Goal: Task Accomplishment & Management: Complete application form

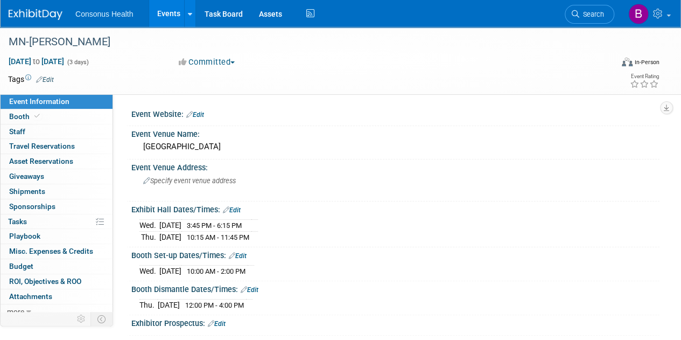
click at [160, 15] on link "Events" at bounding box center [168, 13] width 39 height 27
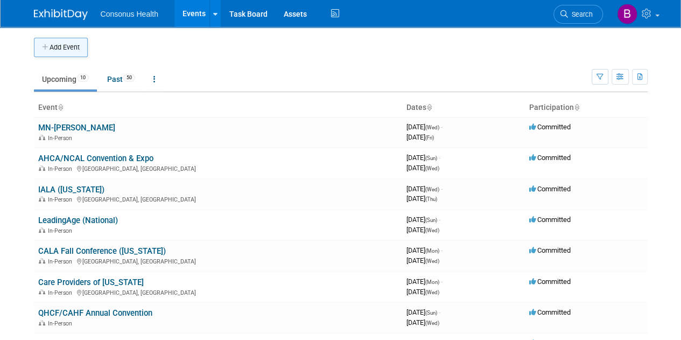
click at [55, 51] on button "Add Event" at bounding box center [61, 47] width 54 height 19
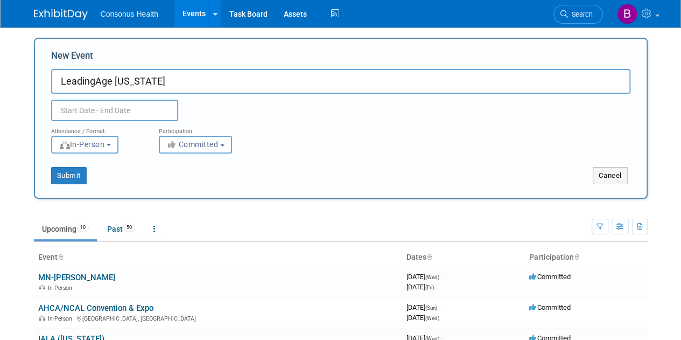
type input "LeadingAge [US_STATE]"
click at [93, 109] on input "text" at bounding box center [114, 111] width 127 height 22
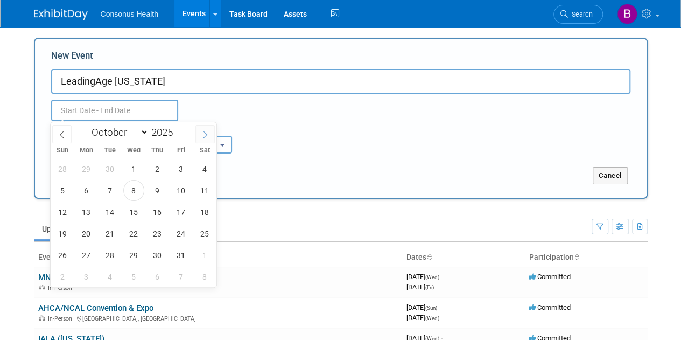
click at [200, 133] on span at bounding box center [204, 134] width 19 height 18
select select "11"
click at [200, 133] on span at bounding box center [204, 134] width 19 height 18
type input "2026"
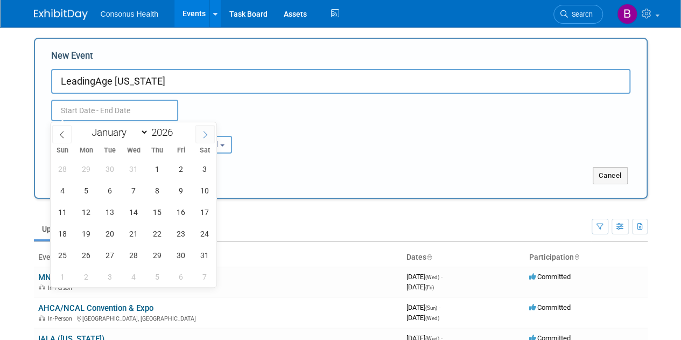
click at [200, 133] on span at bounding box center [204, 134] width 19 height 18
select select "2"
click at [92, 206] on span "16" at bounding box center [86, 211] width 21 height 21
click at [141, 206] on span "18" at bounding box center [133, 211] width 21 height 21
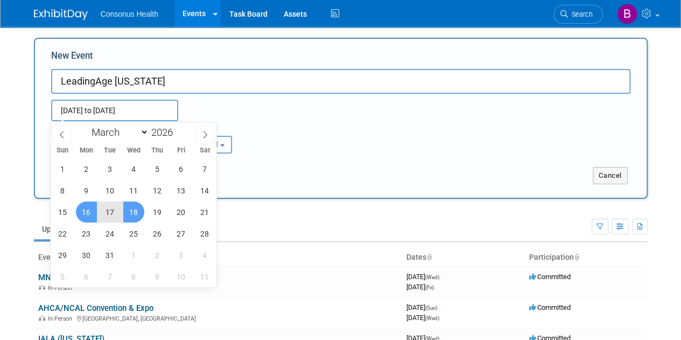
type input "[DATE] to [DATE]"
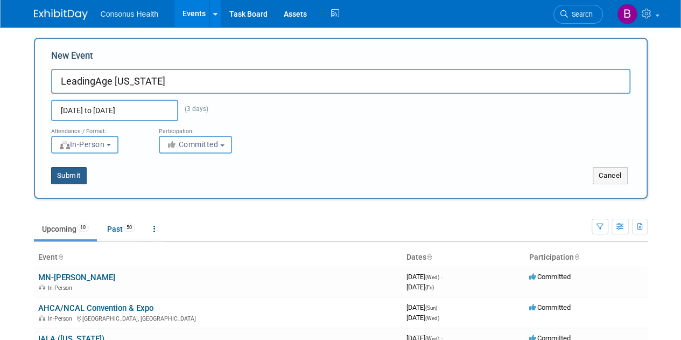
click at [65, 169] on button "Submit" at bounding box center [69, 175] width 36 height 17
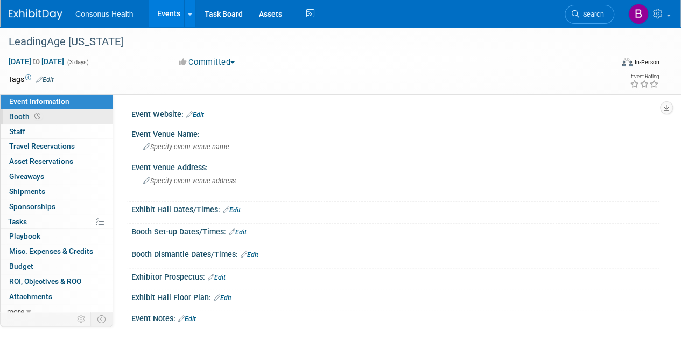
click at [20, 113] on span "Booth" at bounding box center [25, 116] width 33 height 9
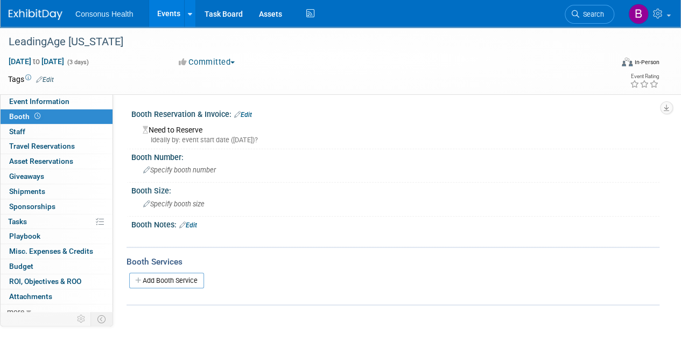
click at [245, 114] on link "Edit" at bounding box center [243, 115] width 18 height 8
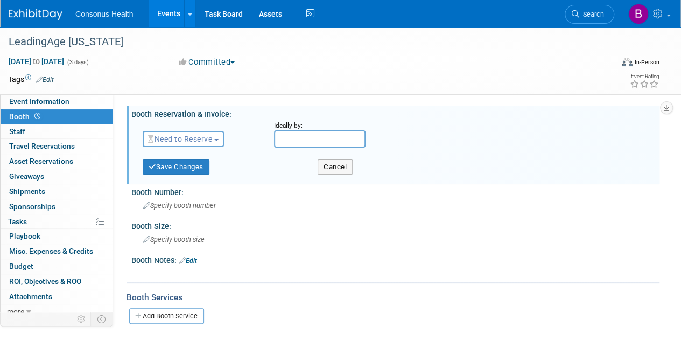
click at [218, 135] on button "Need to Reserve" at bounding box center [183, 139] width 81 height 16
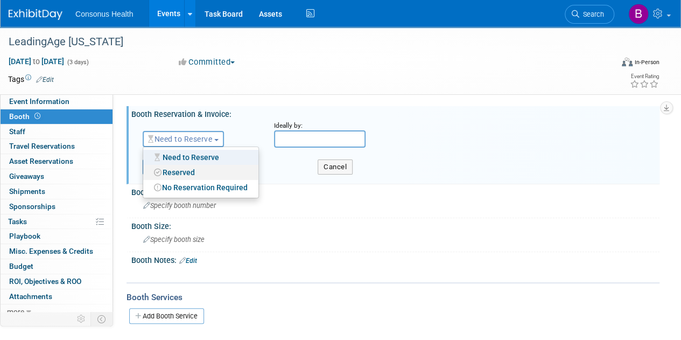
click at [186, 173] on link "Reserved" at bounding box center [200, 172] width 115 height 15
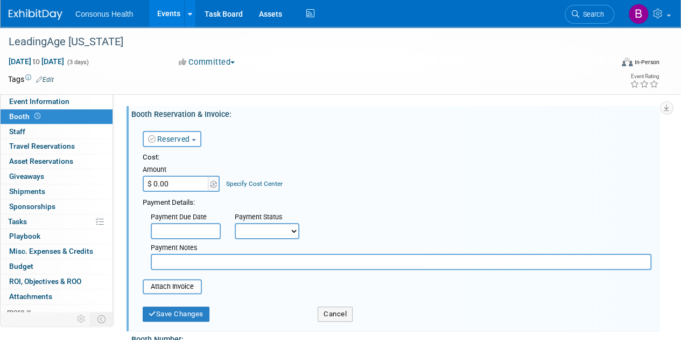
click at [159, 183] on input "$ 0.00" at bounding box center [176, 184] width 67 height 16
type input "$ 499.00"
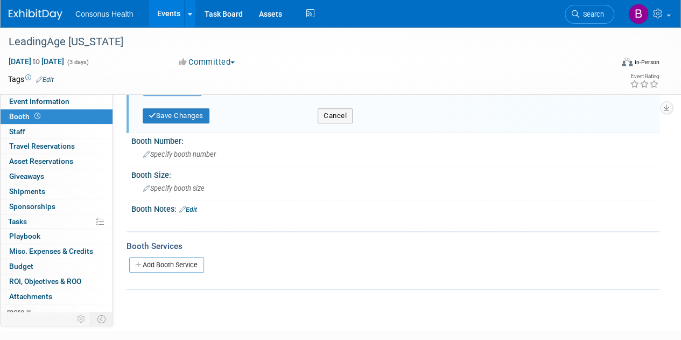
scroll to position [256, 0]
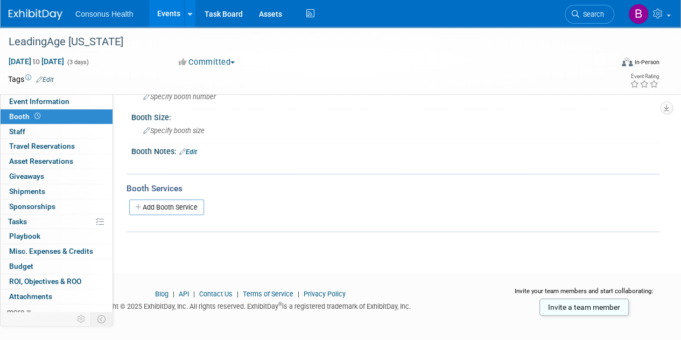
drag, startPoint x: 159, startPoint y: 183, endPoint x: 188, endPoint y: 148, distance: 45.4
click at [188, 148] on div "Booth Reservation & Invoice: Edit Reserved Need to Reserve Reserved No Reservat…" at bounding box center [390, 41] width 522 height 382
click at [188, 148] on link "Edit" at bounding box center [188, 152] width 18 height 8
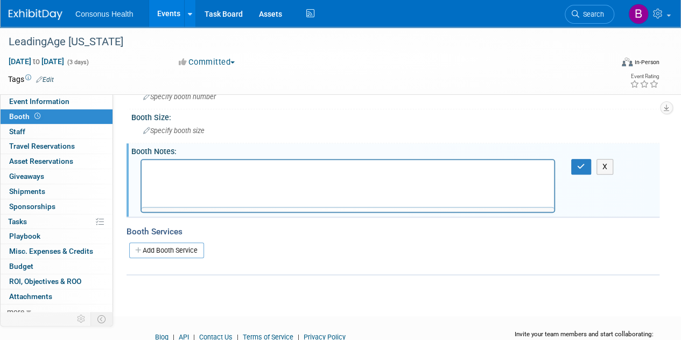
scroll to position [0, 0]
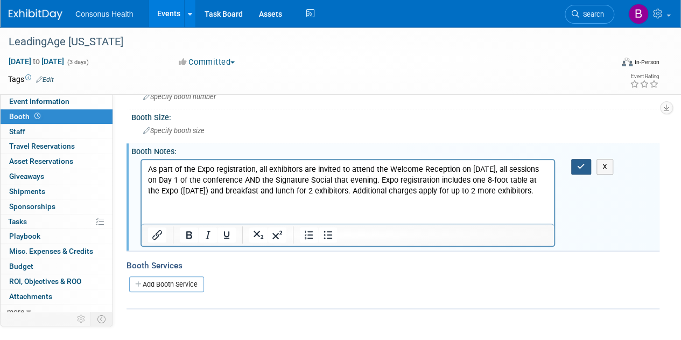
click at [579, 164] on icon "button" at bounding box center [581, 167] width 8 height 8
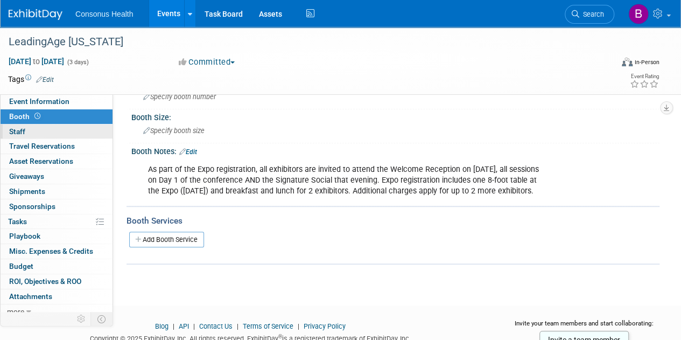
click at [22, 127] on span "Staff 0" at bounding box center [17, 131] width 16 height 9
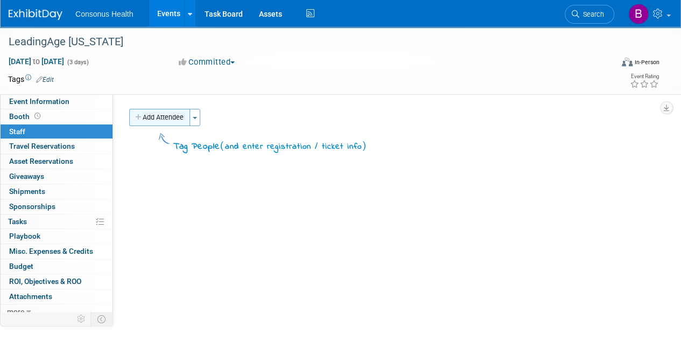
click at [174, 115] on button "Add Attendee" at bounding box center [159, 117] width 61 height 17
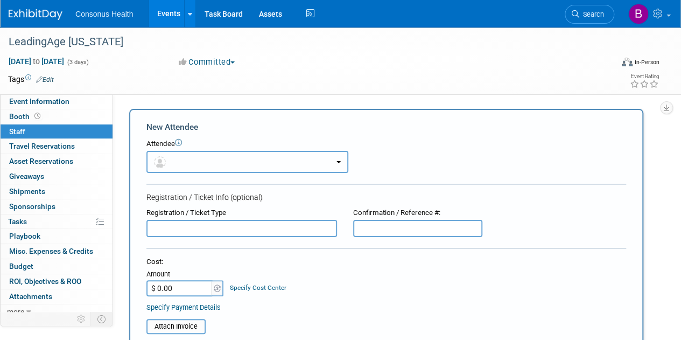
click at [187, 162] on button "button" at bounding box center [247, 162] width 202 height 22
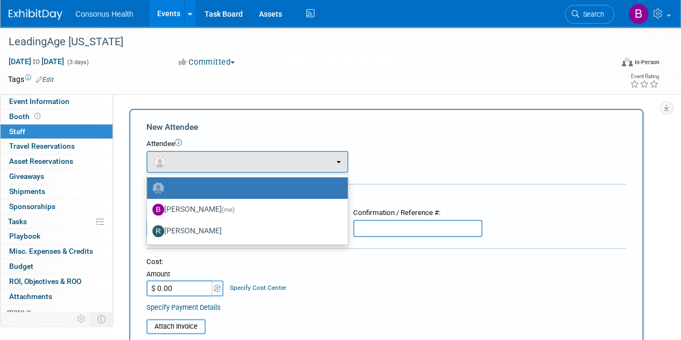
click at [397, 174] on form "New Attendee Attendee <img src="https://www.exhibitday.com/Images/Unassigned-Us…" at bounding box center [386, 318] width 480 height 395
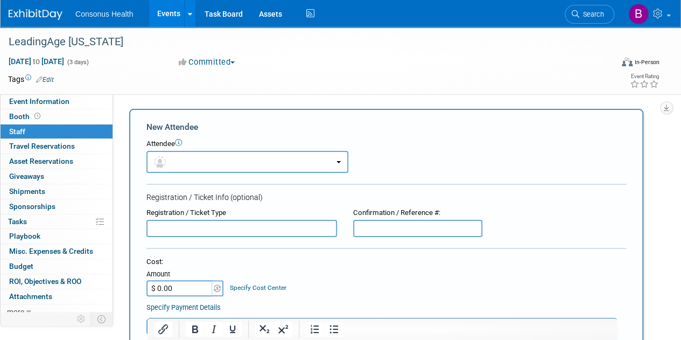
scroll to position [187, 0]
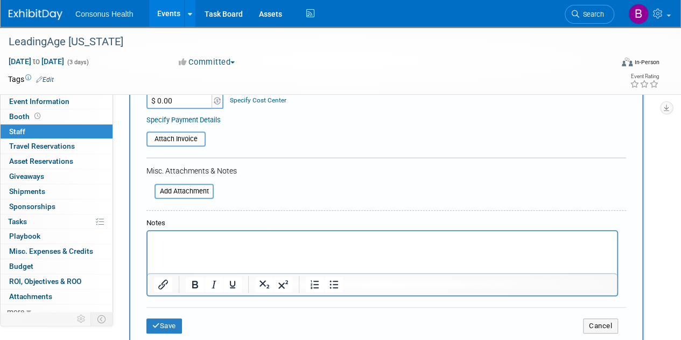
click at [171, 246] on html at bounding box center [383, 238] width 470 height 15
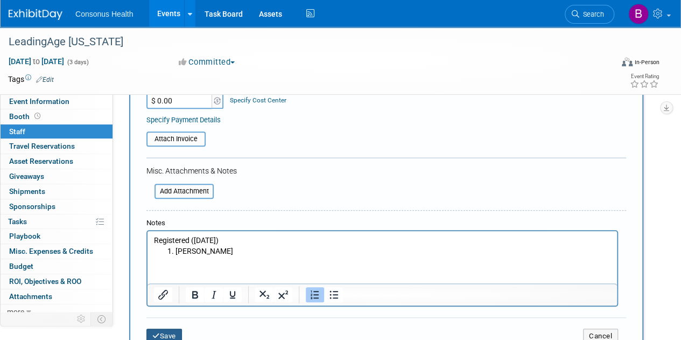
click at [169, 333] on button "Save" at bounding box center [164, 335] width 36 height 15
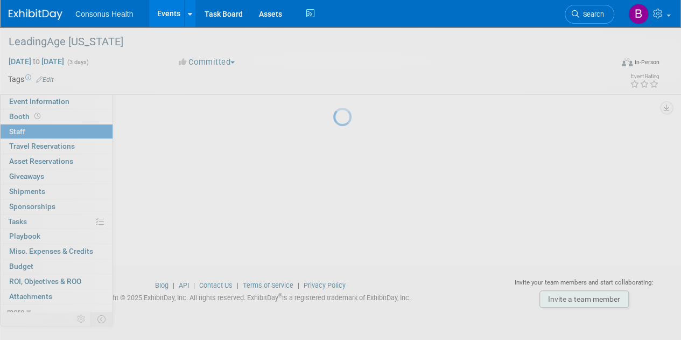
scroll to position [93, 0]
